Goal: Information Seeking & Learning: Learn about a topic

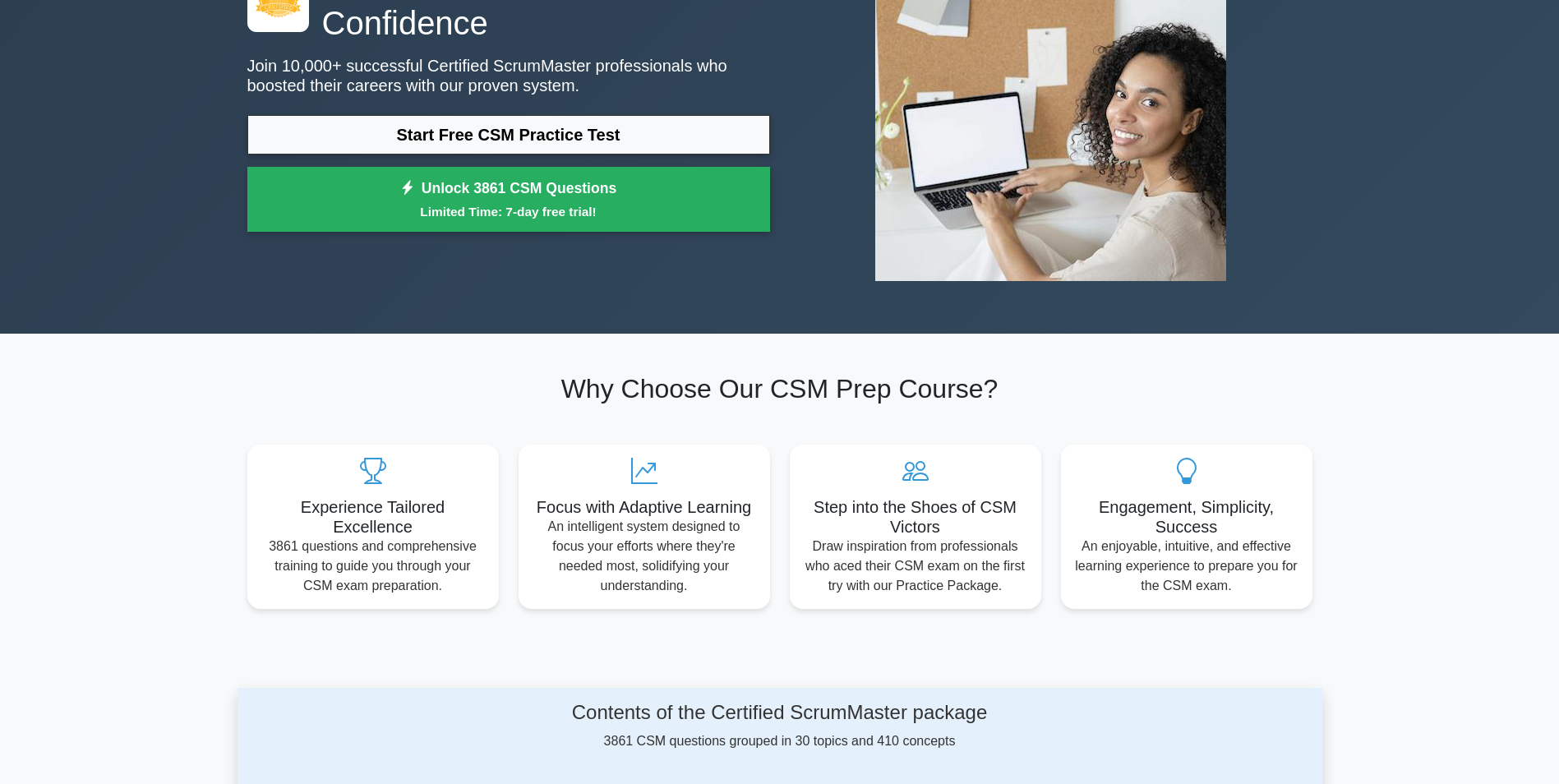
scroll to position [246, 0]
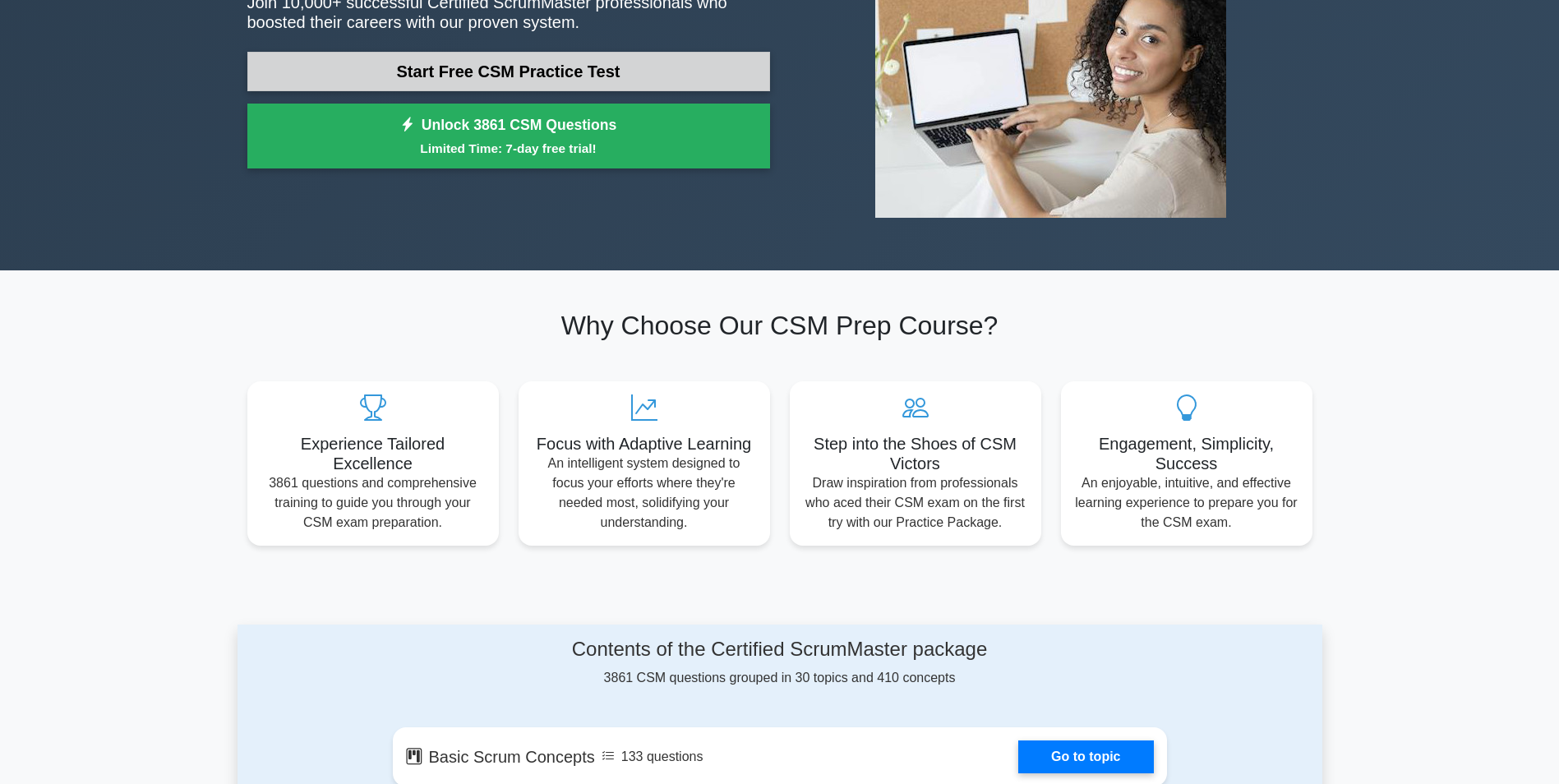
click at [522, 73] on link "Start Free CSM Practice Test" at bounding box center [508, 71] width 522 height 40
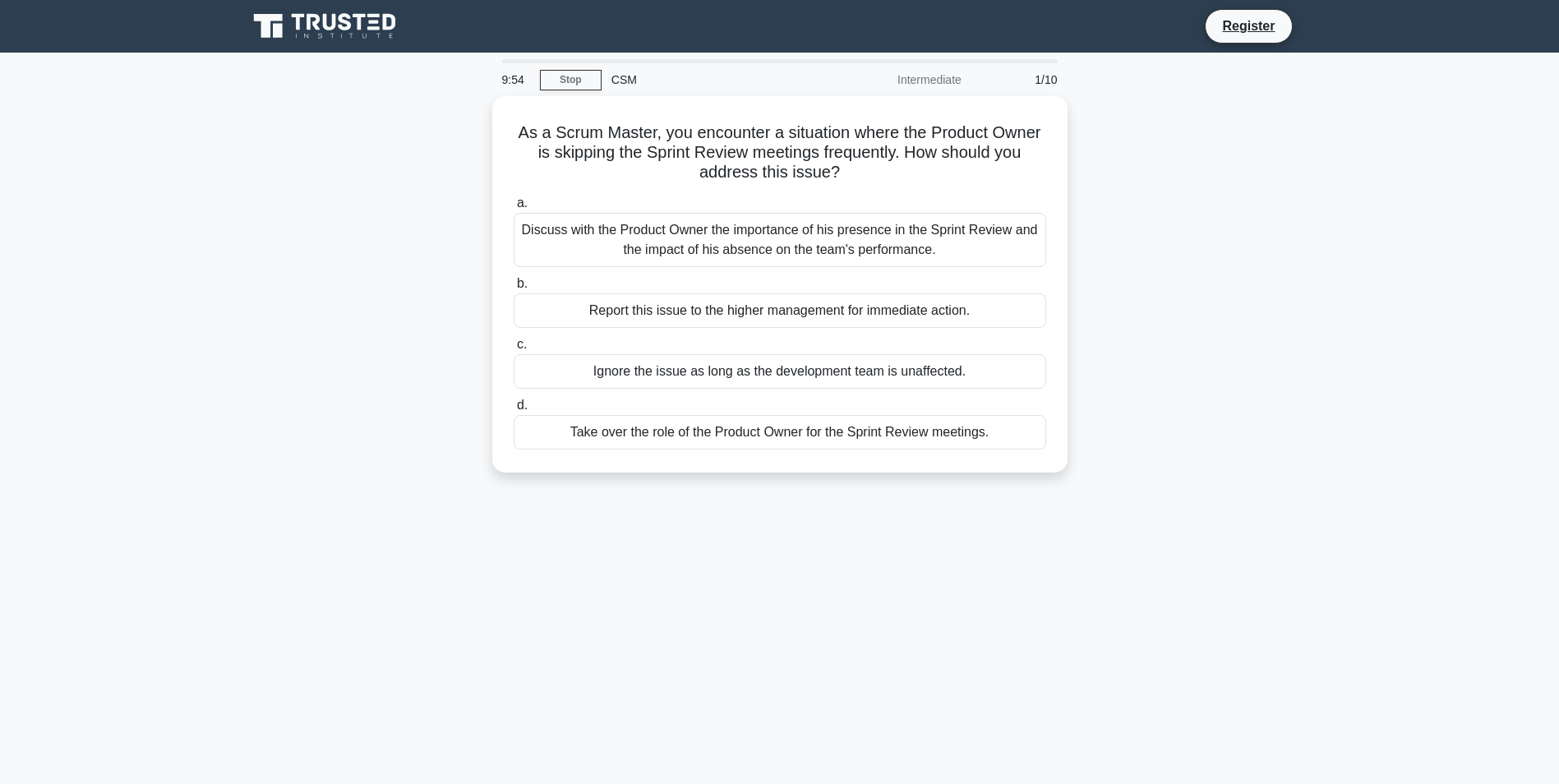
click at [921, 75] on div "Intermediate" at bounding box center [899, 79] width 144 height 33
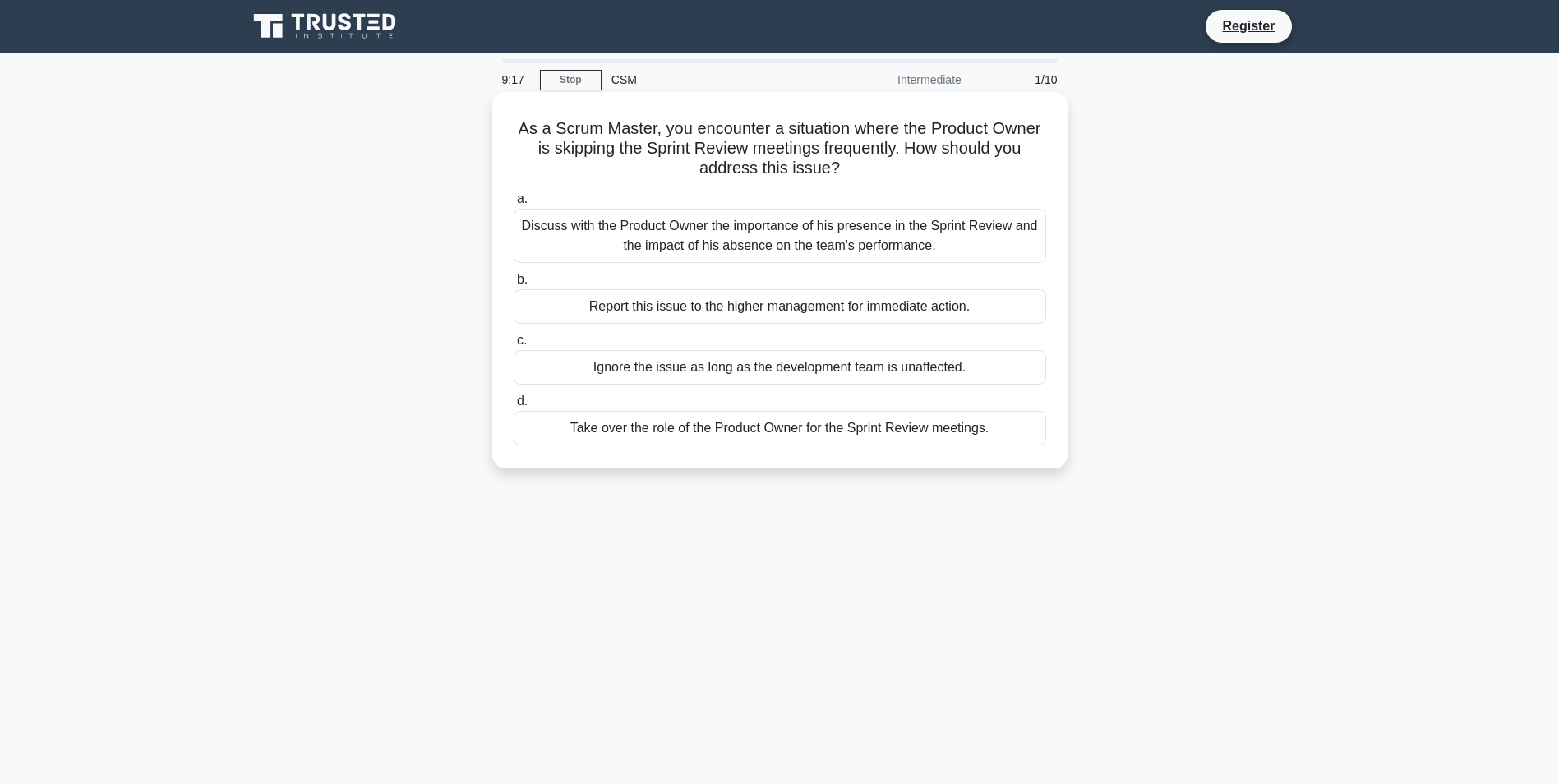
click at [707, 246] on div "Discuss with the Product Owner the importance of his presence in the Sprint Rev…" at bounding box center [780, 235] width 532 height 55
click at [513, 204] on input "a. Discuss with the Product Owner the importance of his presence in the Sprint …" at bounding box center [513, 198] width 0 height 11
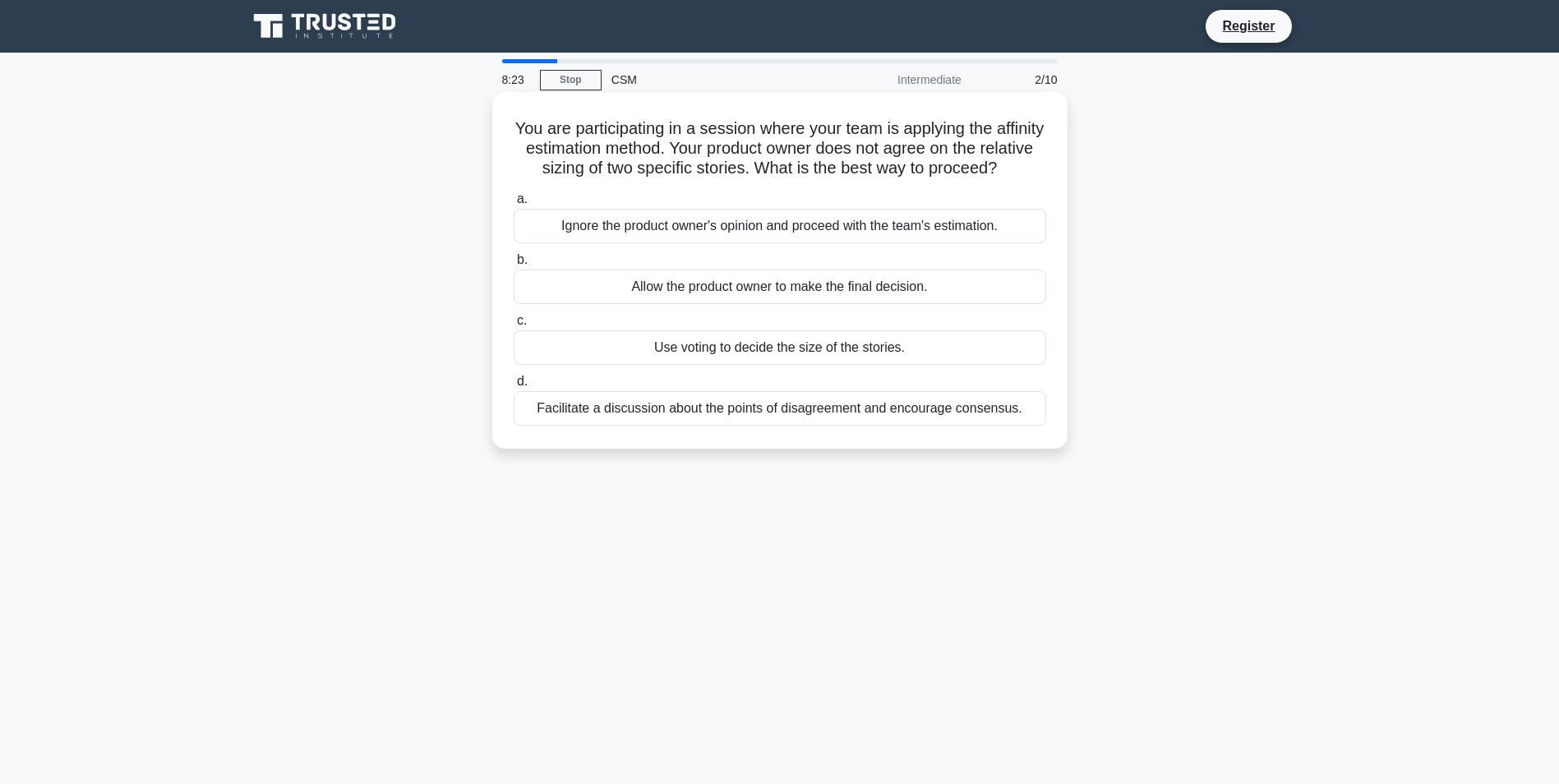
click at [793, 426] on div "Facilitate a discussion about the points of disagreement and encourage consensu…" at bounding box center [780, 408] width 532 height 35
click at [513, 387] on input "d. Facilitate a discussion about the points of disagreement and encourage conse…" at bounding box center [513, 381] width 0 height 11
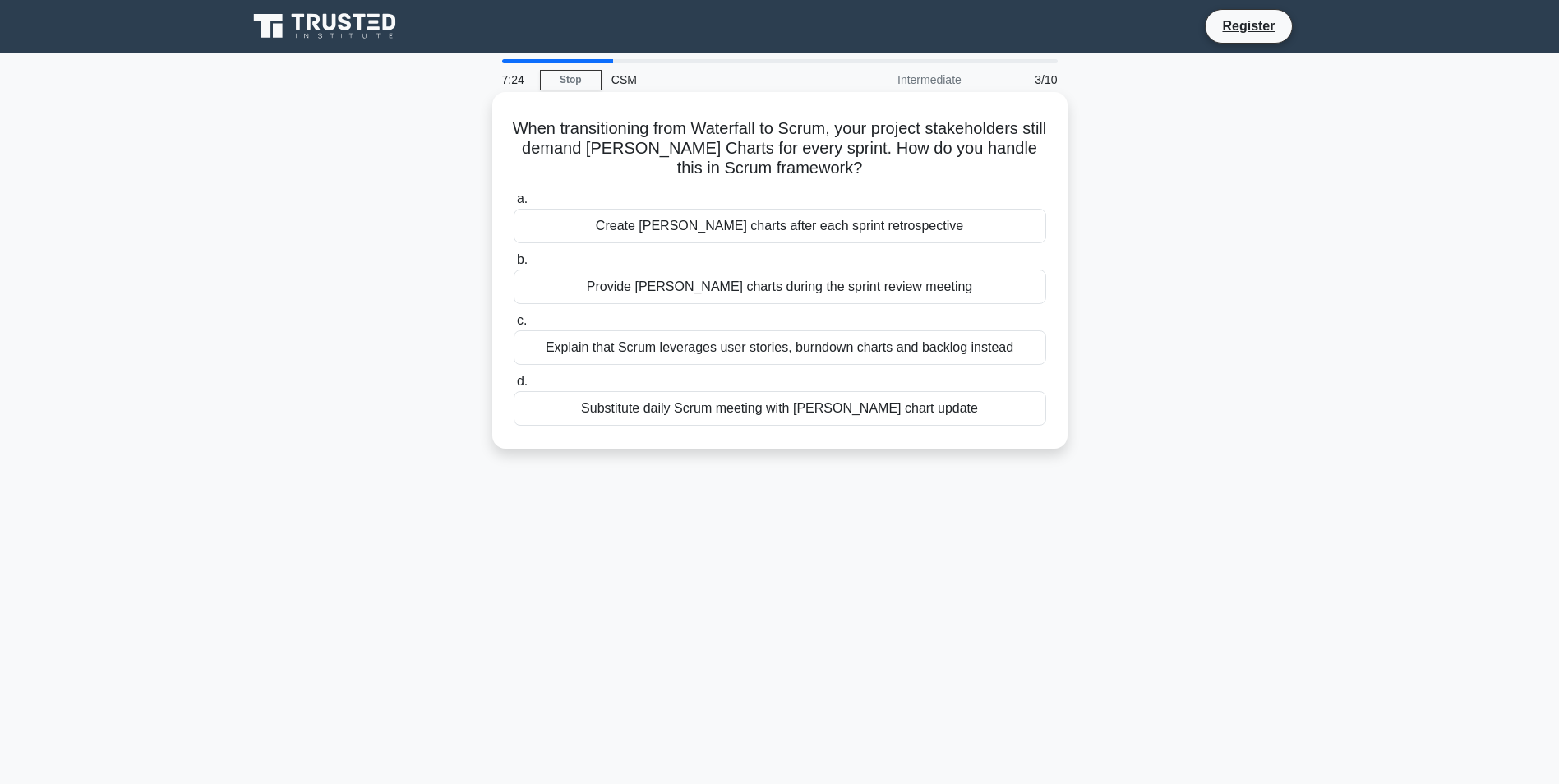
click at [826, 357] on div "Explain that Scrum leverages user stories, burndown charts and backlog instead" at bounding box center [780, 347] width 532 height 35
click at [513, 327] on input "c. Explain that Scrum leverages user stories, burndown charts and backlog inste…" at bounding box center [513, 321] width 0 height 11
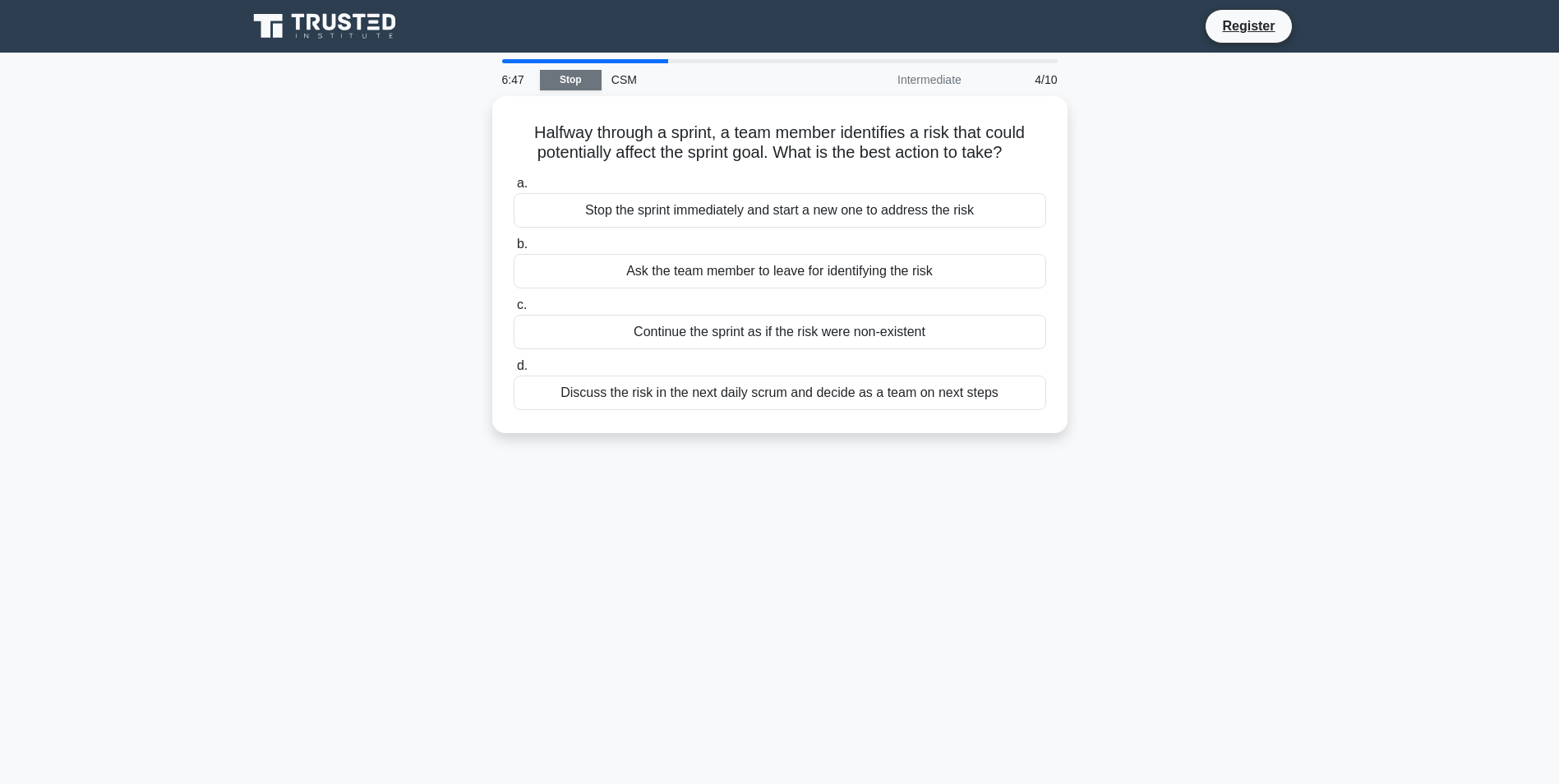
click at [575, 81] on link "Stop" at bounding box center [571, 79] width 62 height 21
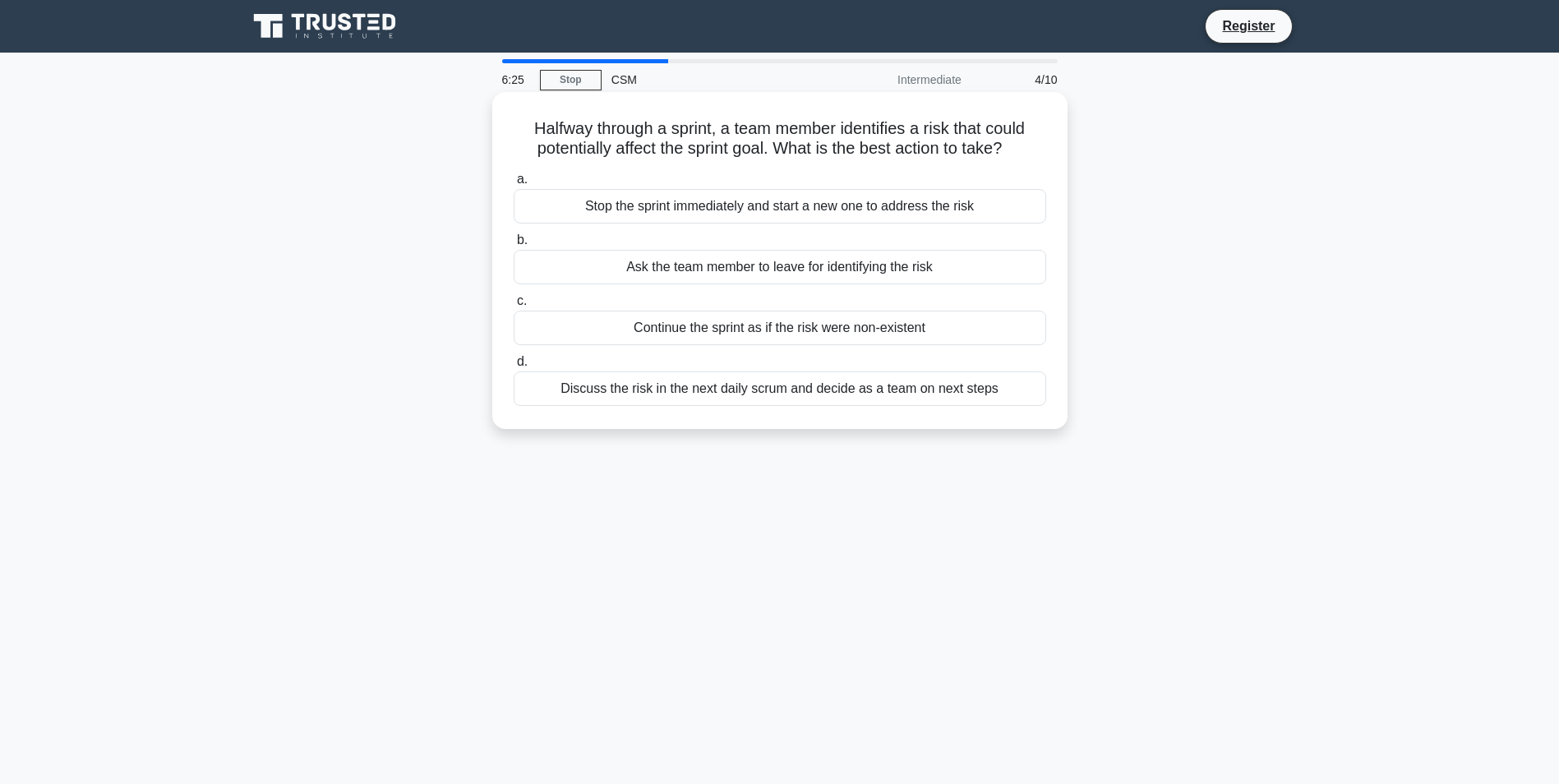
click at [666, 393] on div "Discuss the risk in the next daily scrum and decide as a team on next steps" at bounding box center [780, 388] width 532 height 35
click at [513, 367] on input "d. Discuss the risk in the next daily scrum and decide as a team on next steps" at bounding box center [513, 361] width 0 height 11
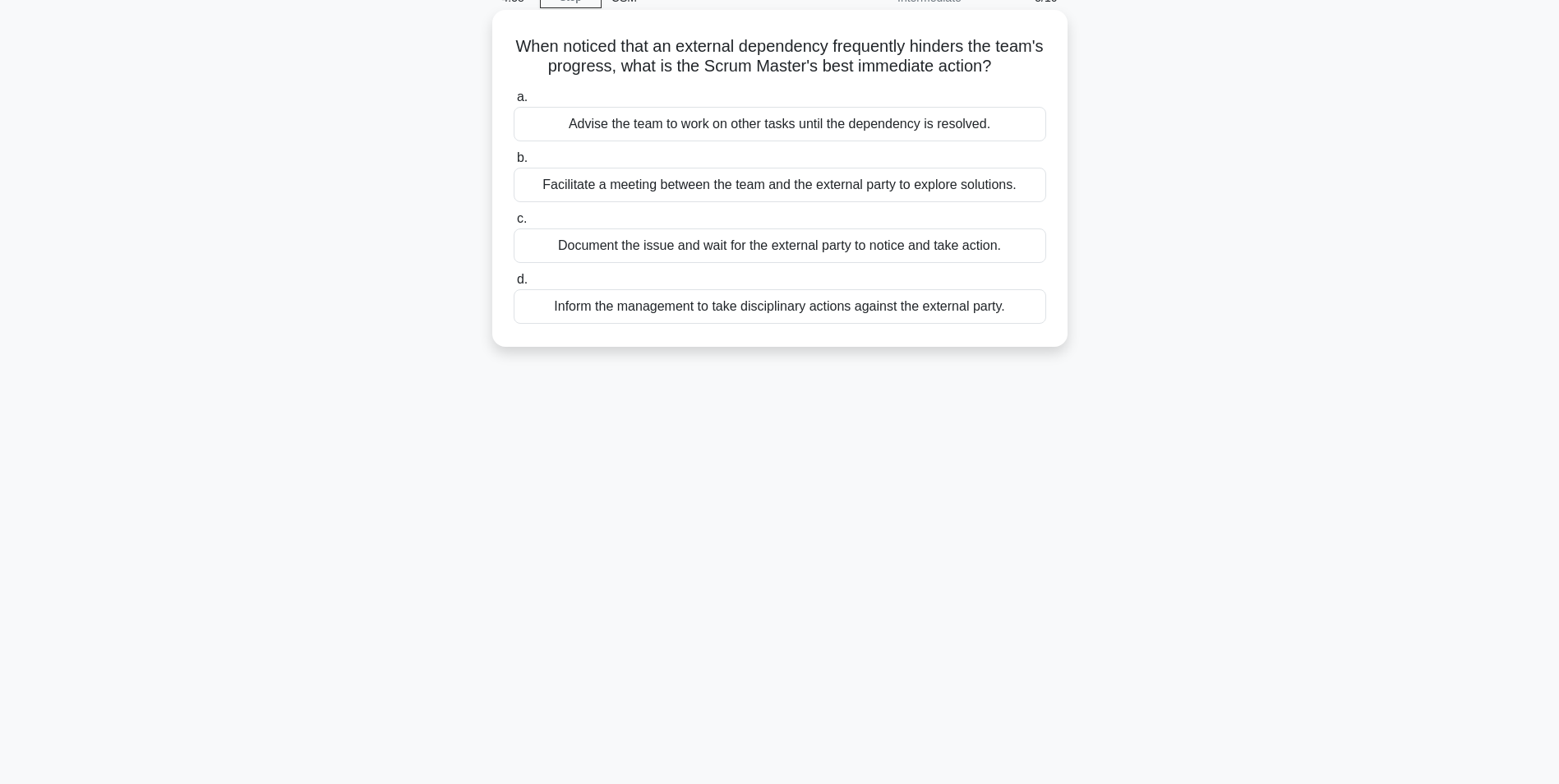
click at [797, 189] on div "Facilitate a meeting between the team and the external party to explore solutio…" at bounding box center [780, 185] width 532 height 35
click at [513, 164] on input "b. Facilitate a meeting between the team and the external party to explore solu…" at bounding box center [513, 158] width 0 height 11
